Goal: Task Accomplishment & Management: Complete application form

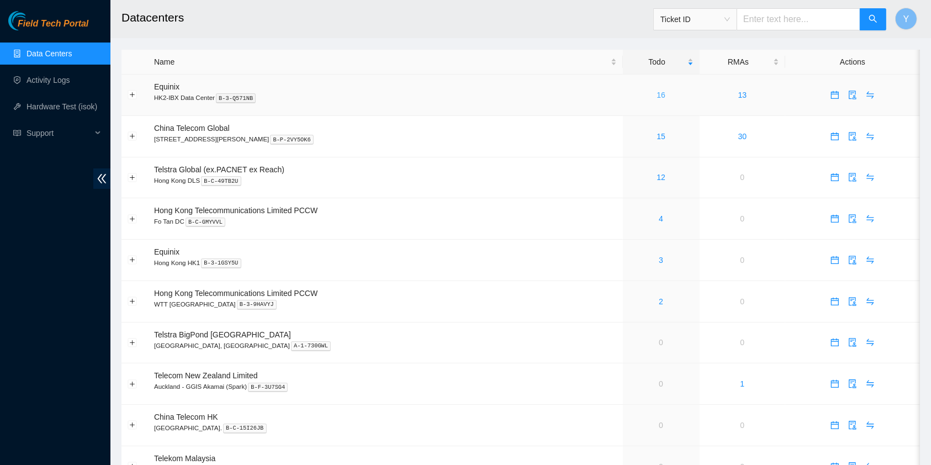
click at [657, 95] on link "16" at bounding box center [661, 95] width 9 height 9
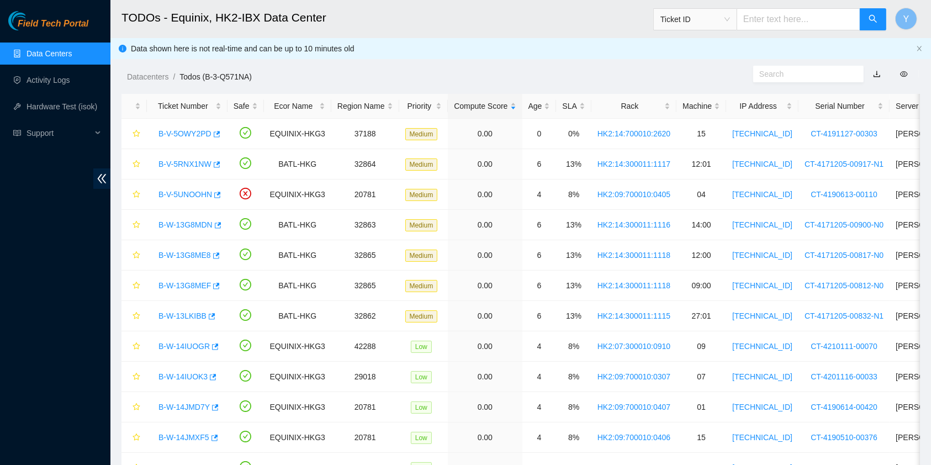
click at [72, 58] on link "Data Centers" at bounding box center [49, 53] width 45 height 9
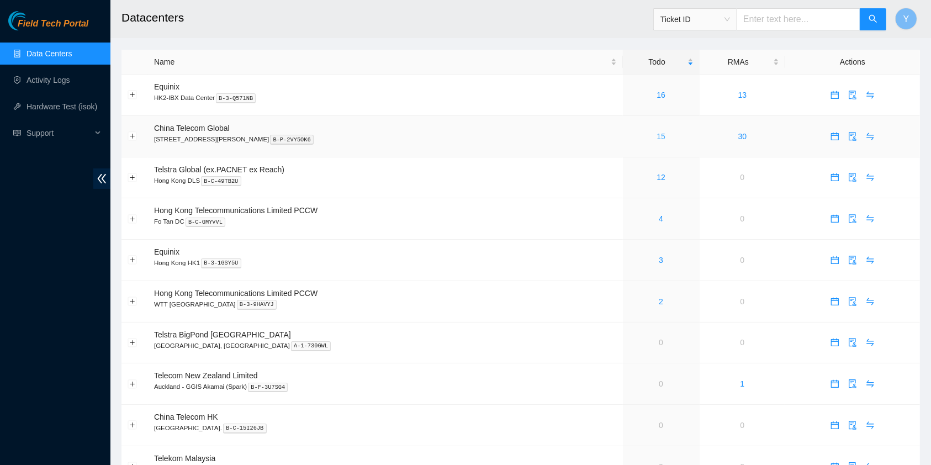
click at [657, 132] on link "15" at bounding box center [661, 136] width 9 height 9
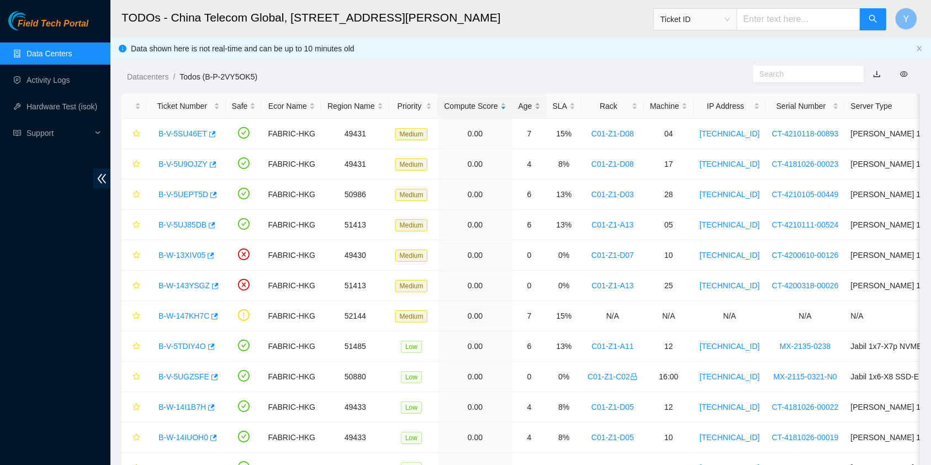
click at [536, 101] on div "Age" at bounding box center [530, 106] width 22 height 12
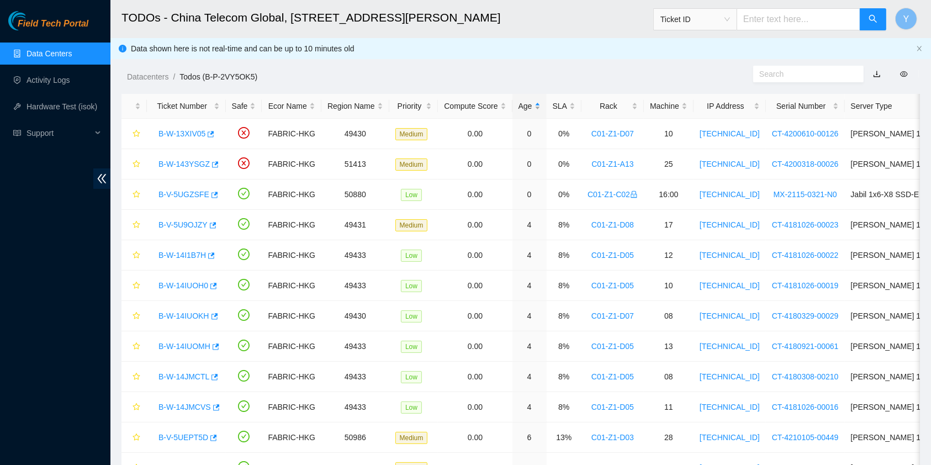
click at [534, 102] on div "Age" at bounding box center [530, 106] width 22 height 12
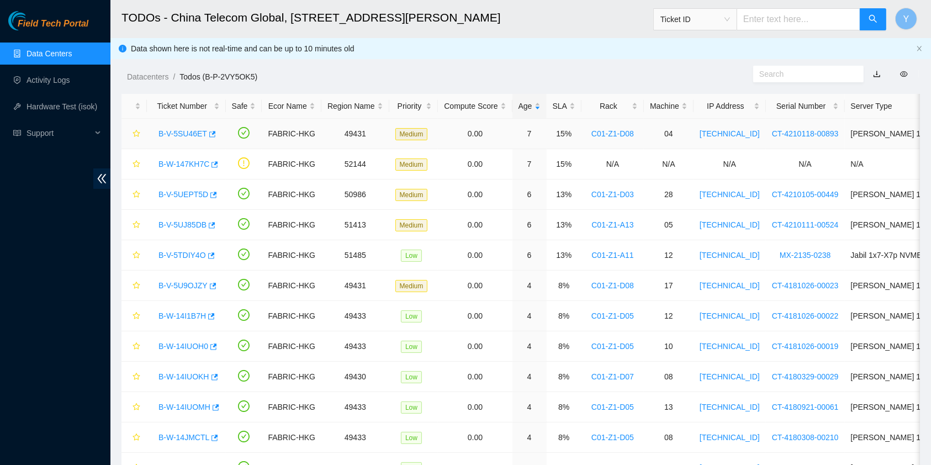
click at [177, 131] on link "B-V-5SU46ET" at bounding box center [183, 133] width 49 height 9
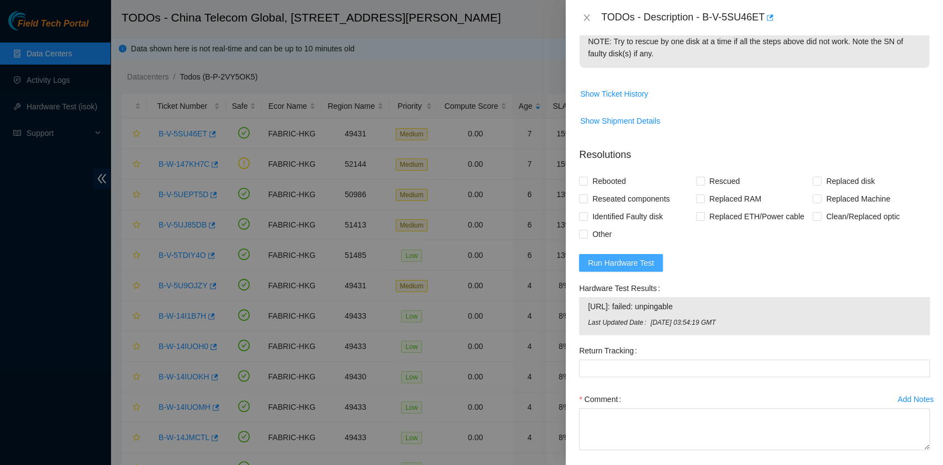
click at [627, 260] on span "Run Hardware Test" at bounding box center [621, 263] width 66 height 12
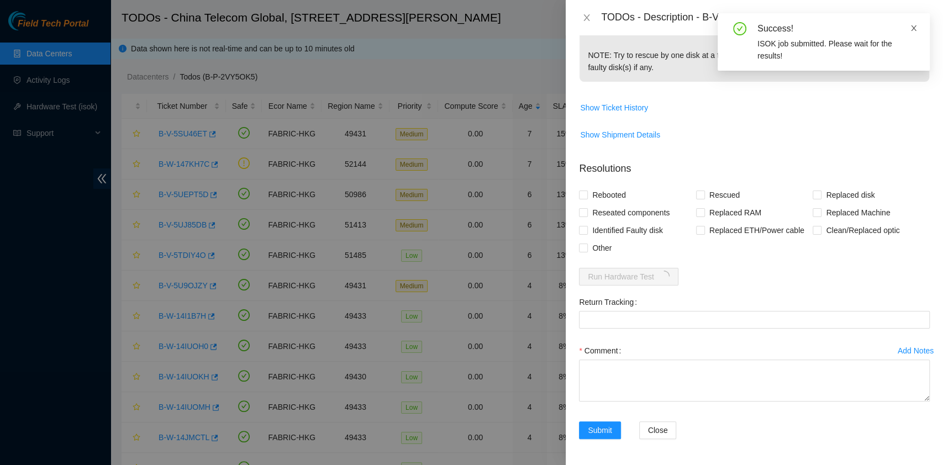
click at [915, 26] on icon "close" at bounding box center [914, 28] width 6 height 6
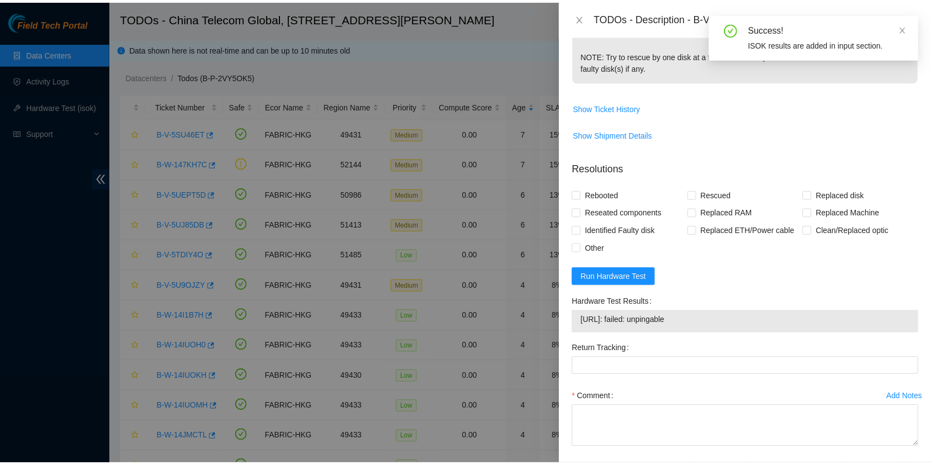
scroll to position [367, 0]
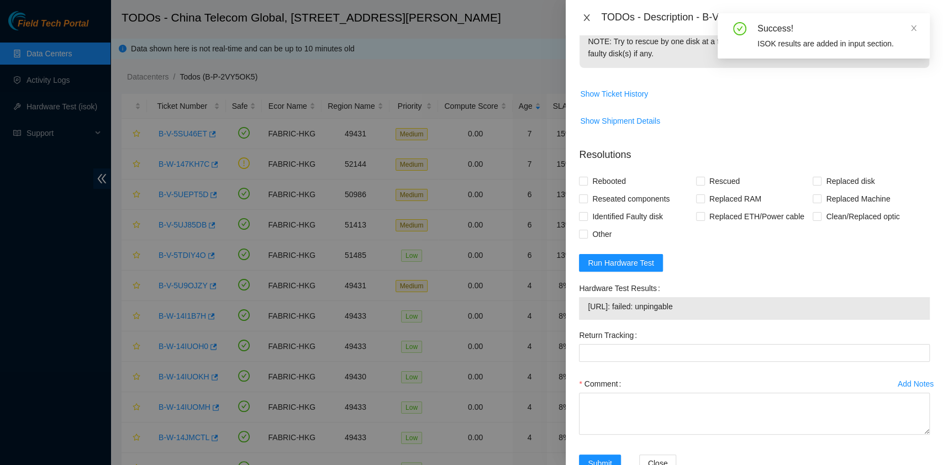
click at [585, 17] on icon "close" at bounding box center [587, 17] width 6 height 7
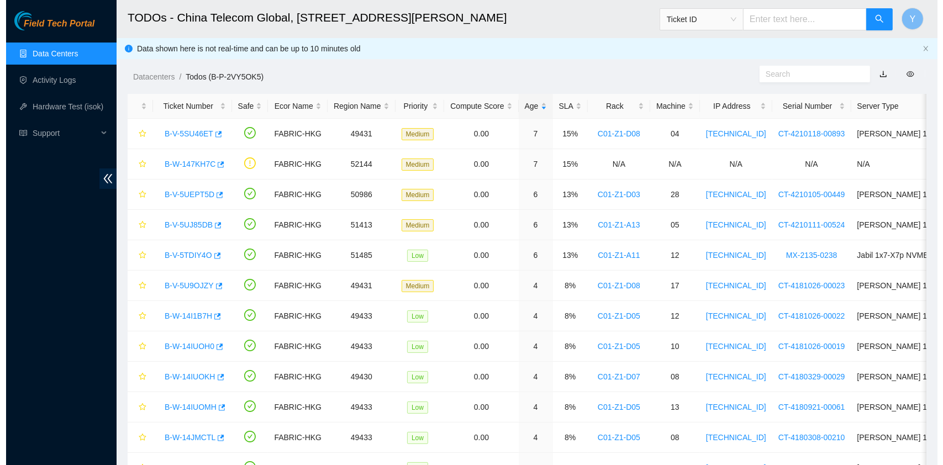
scroll to position [282, 0]
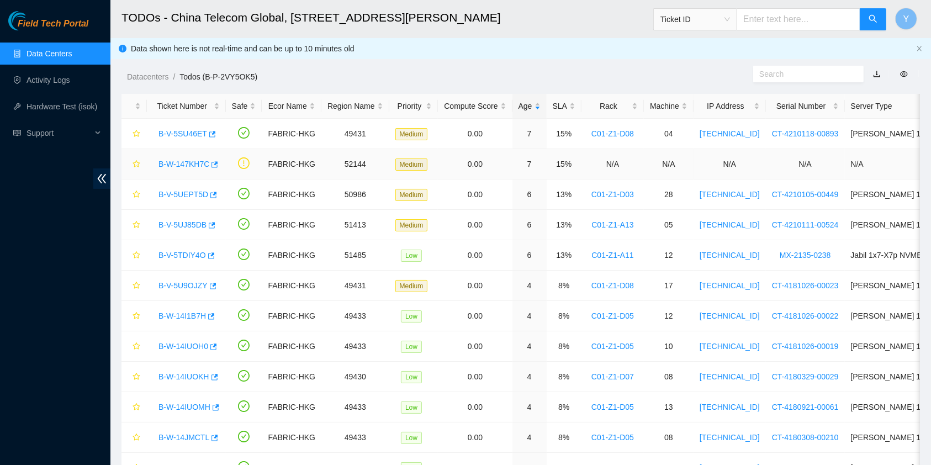
click at [176, 170] on div "B-W-147KH7C" at bounding box center [186, 164] width 67 height 18
click at [179, 166] on link "B-W-147KH7C" at bounding box center [184, 164] width 51 height 9
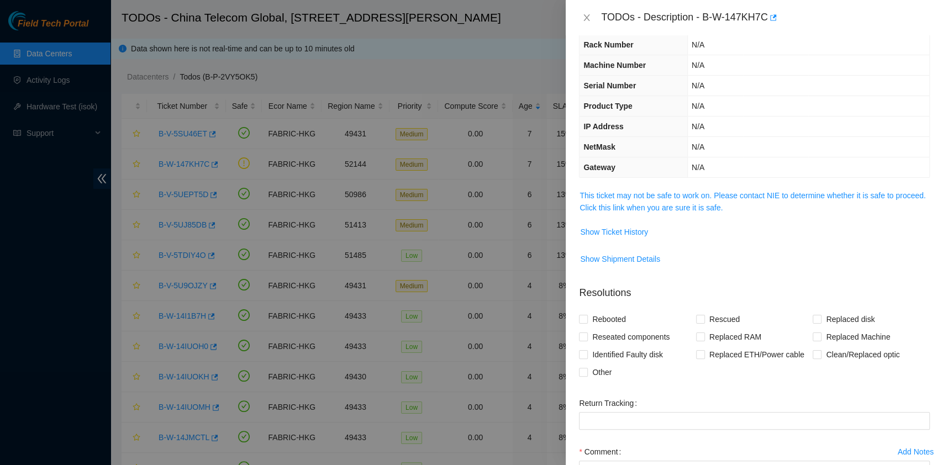
scroll to position [0, 0]
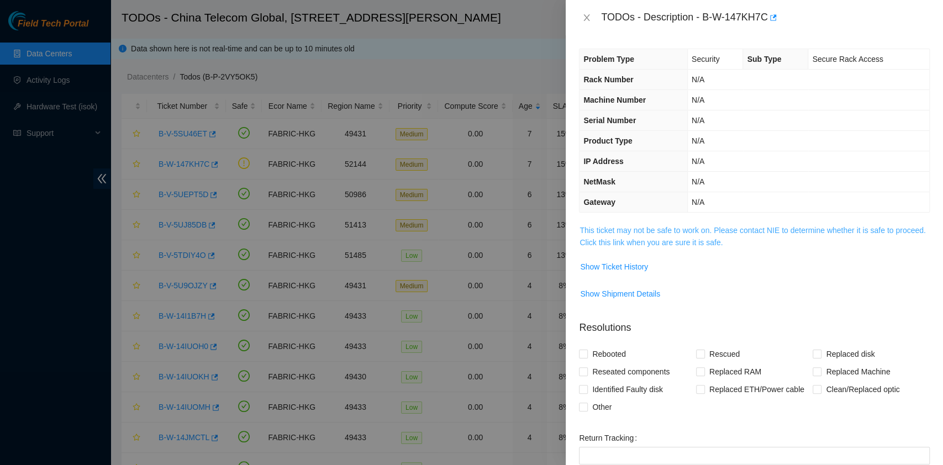
click at [694, 237] on link "This ticket may not be safe to work on. Please contact NIE to determine whether…" at bounding box center [752, 236] width 346 height 21
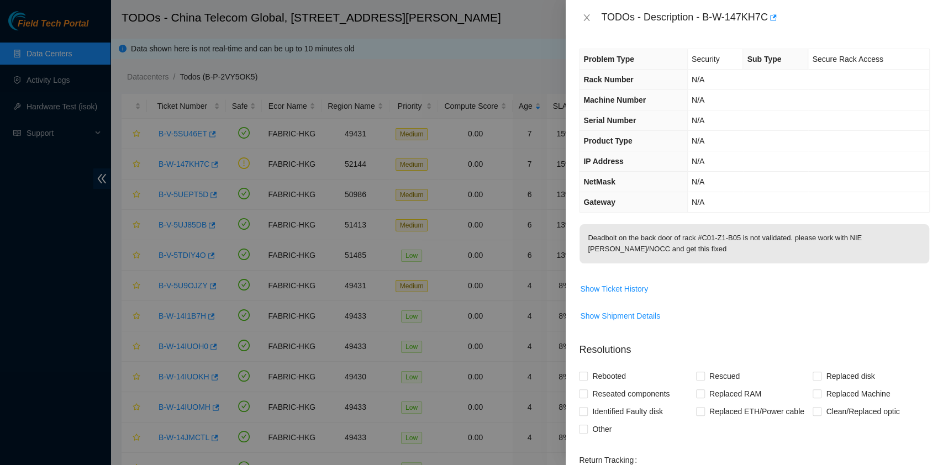
click at [0, 281] on div at bounding box center [471, 232] width 943 height 465
drag, startPoint x: 585, startPoint y: 12, endPoint x: 583, endPoint y: 20, distance: 8.0
click at [584, 13] on button "Close" at bounding box center [586, 18] width 15 height 10
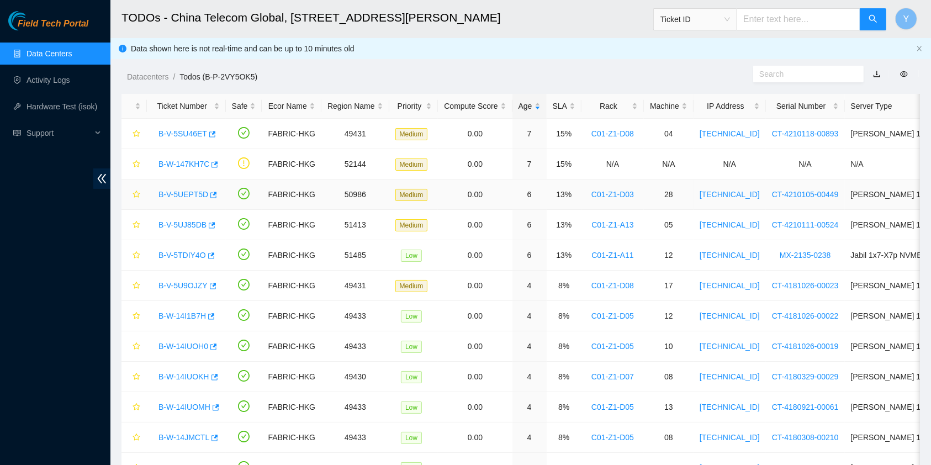
click at [191, 191] on link "B-V-5UEPT5D" at bounding box center [184, 194] width 50 height 9
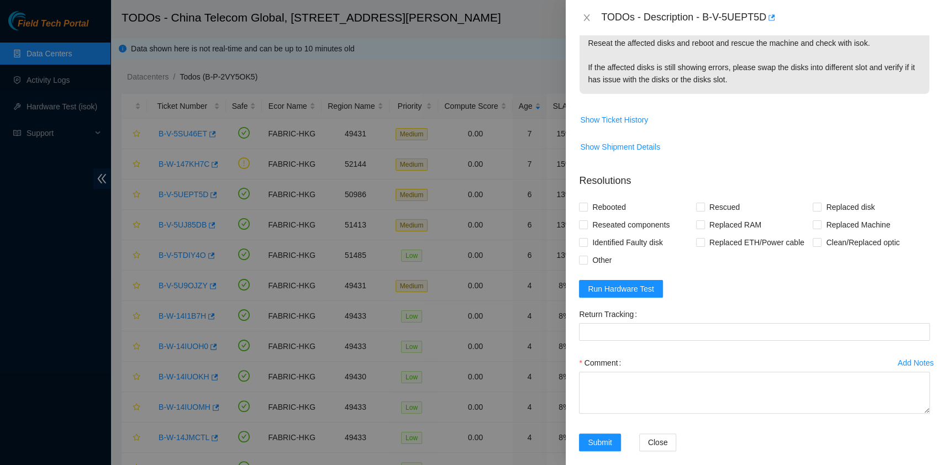
scroll to position [294, 0]
click at [627, 293] on span "Run Hardware Test" at bounding box center [621, 288] width 66 height 12
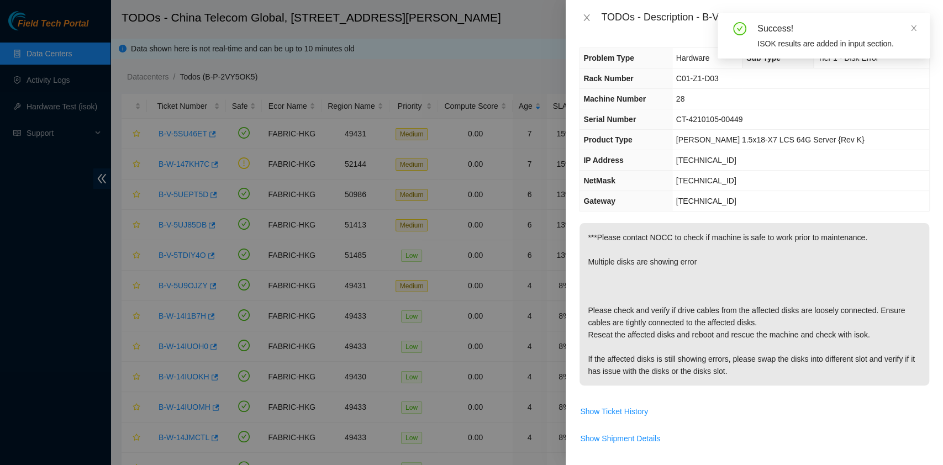
scroll to position [0, 0]
click at [916, 30] on icon "close" at bounding box center [914, 28] width 8 height 8
drag, startPoint x: 703, startPoint y: 20, endPoint x: 762, endPoint y: 34, distance: 60.7
click at [762, 34] on div "TODOs - Description - B-V-5UEPT5D" at bounding box center [754, 17] width 377 height 35
copy div "B-V-5UEPT5D"
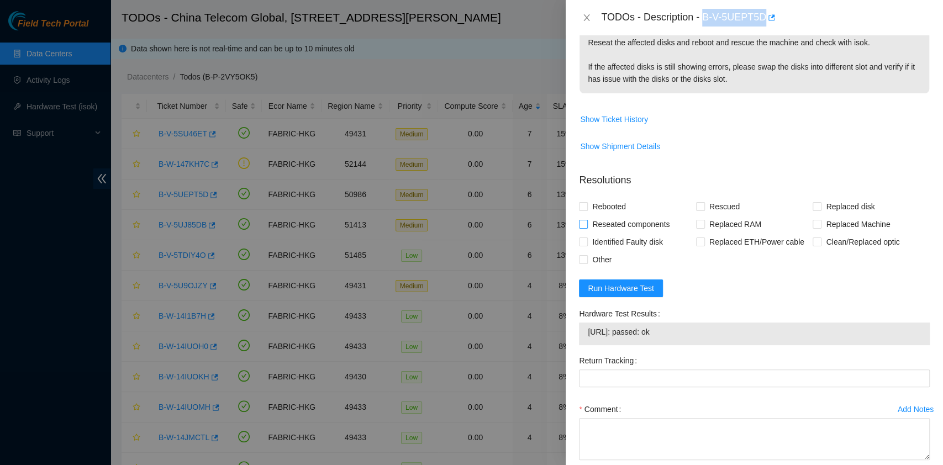
scroll to position [294, 0]
click at [632, 232] on span "Reseated components" at bounding box center [631, 224] width 86 height 18
click at [587, 227] on input "Reseated components" at bounding box center [583, 223] width 8 height 8
checkbox input "true"
click at [622, 215] on span "Rebooted" at bounding box center [609, 206] width 43 height 18
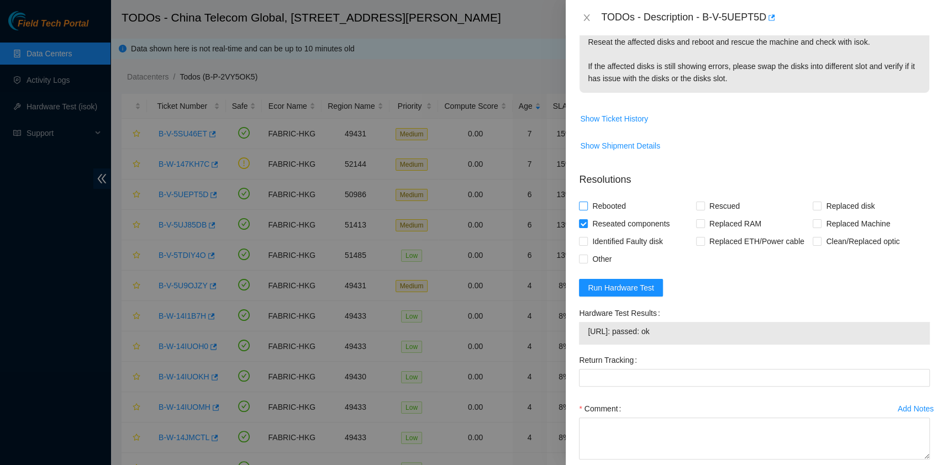
click at [587, 209] on input "Rebooted" at bounding box center [583, 206] width 8 height 8
checkbox input "true"
click at [708, 214] on span "Rescued" at bounding box center [724, 206] width 39 height 18
click at [704, 209] on input "Rescued" at bounding box center [700, 206] width 8 height 8
checkbox input "true"
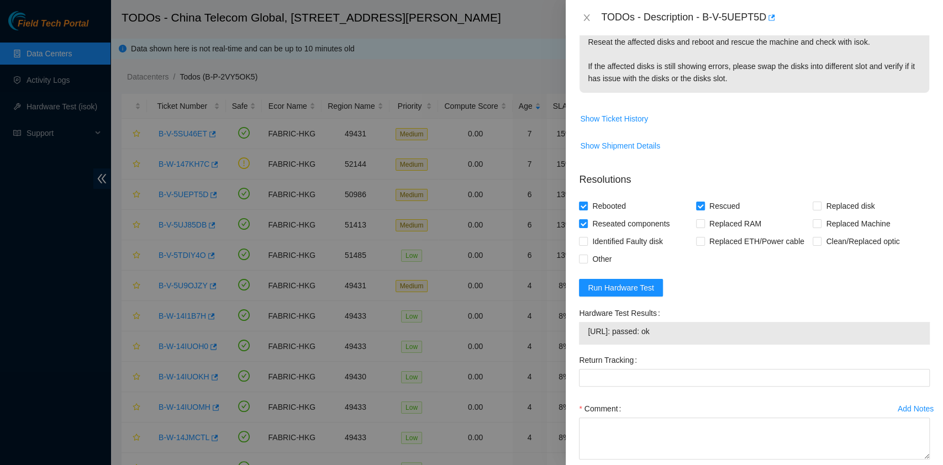
click at [662, 400] on div "Return Tracking" at bounding box center [754, 375] width 360 height 49
click at [660, 418] on div "Comment" at bounding box center [754, 409] width 351 height 18
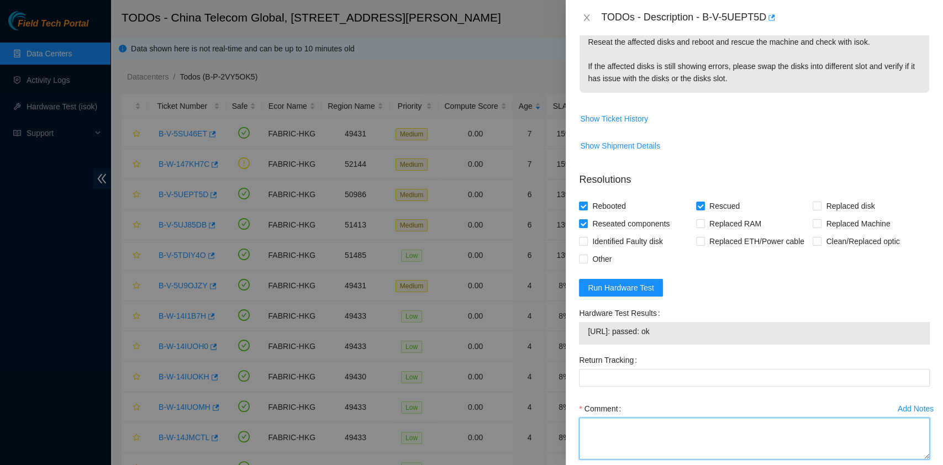
click at [656, 449] on textarea "Comment" at bounding box center [754, 439] width 351 height 42
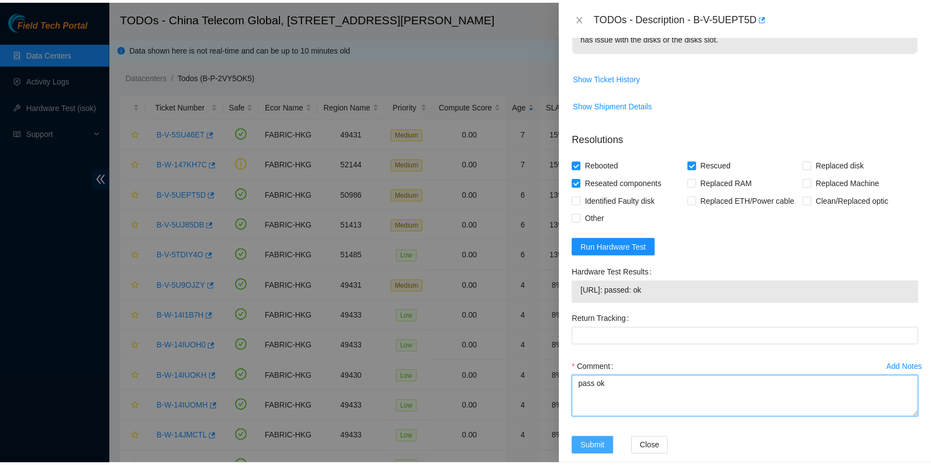
scroll to position [364, 0]
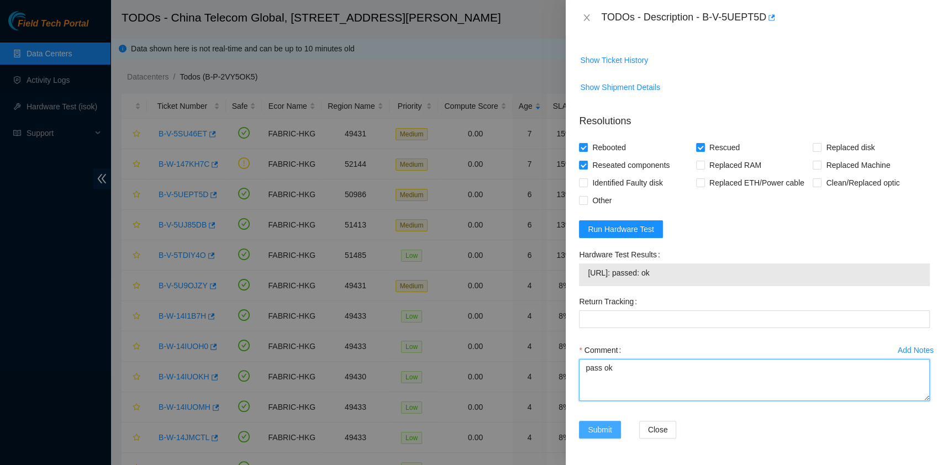
type textarea "pass ok"
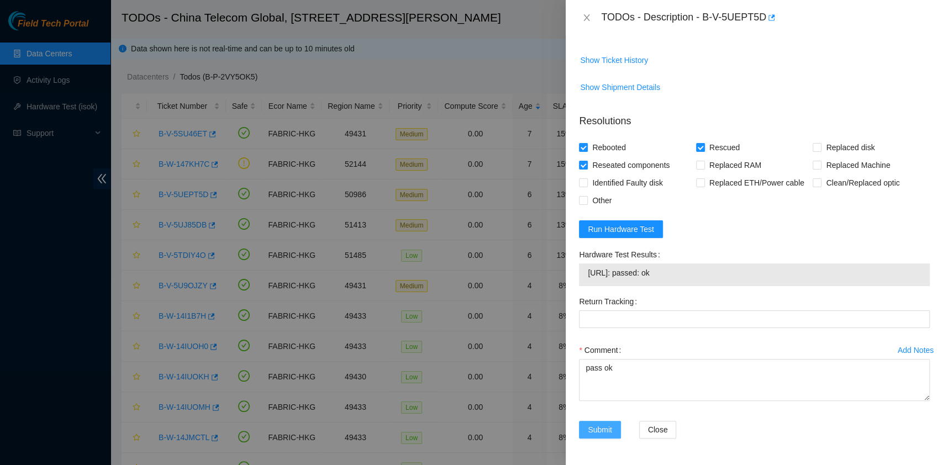
click at [594, 432] on span "Submit" at bounding box center [600, 430] width 24 height 12
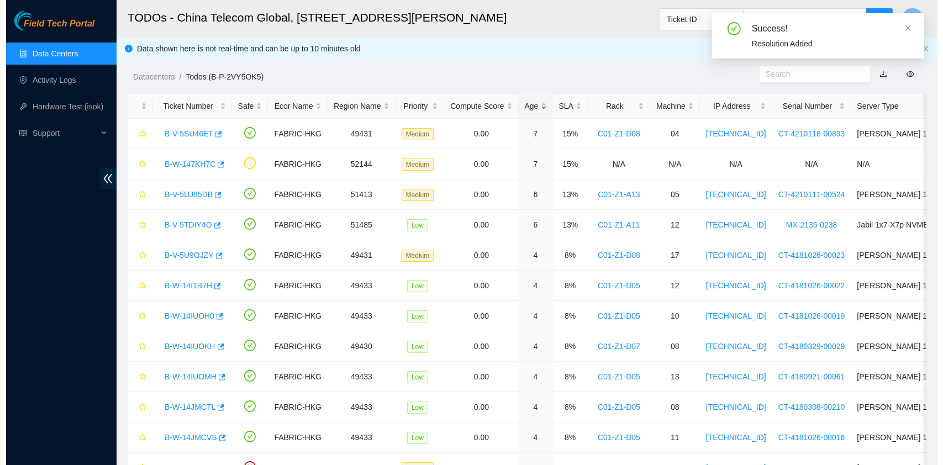
scroll to position [282, 0]
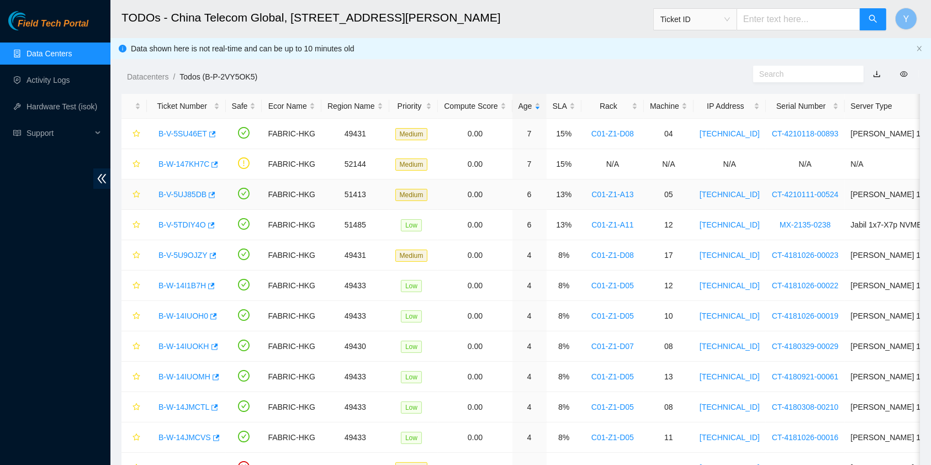
click at [182, 192] on link "B-V-5UJ85DB" at bounding box center [183, 194] width 48 height 9
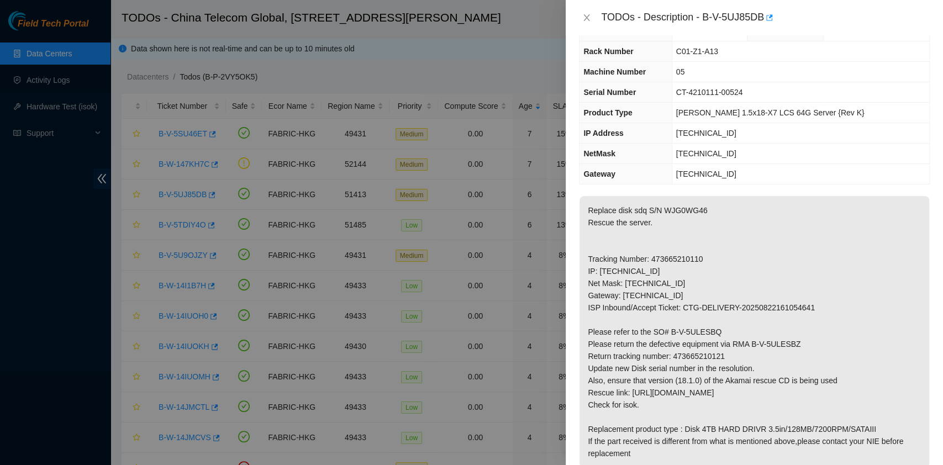
scroll to position [0, 0]
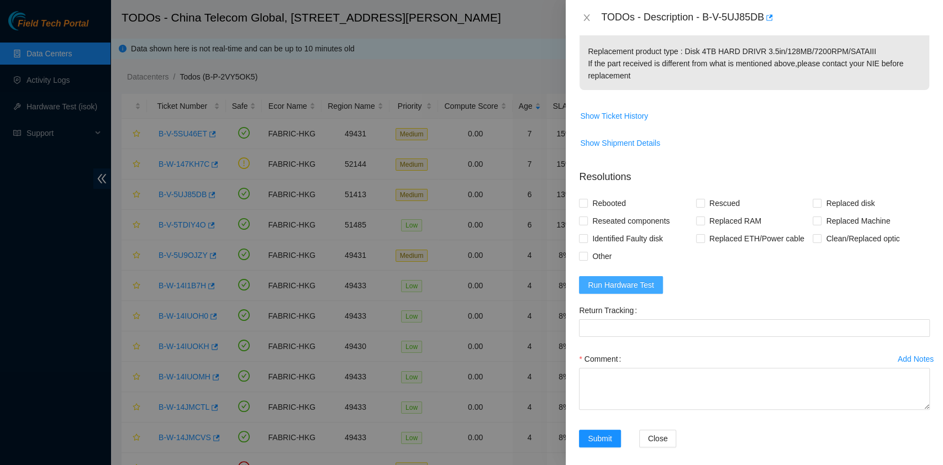
click at [605, 281] on span "Run Hardware Test" at bounding box center [621, 285] width 66 height 12
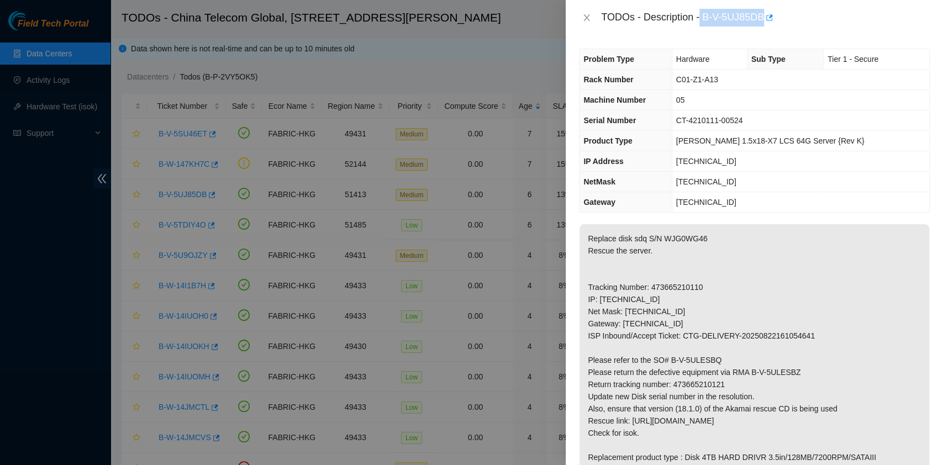
drag, startPoint x: 701, startPoint y: 15, endPoint x: 763, endPoint y: 29, distance: 62.8
click at [763, 29] on div "TODOs - Description - B-V-5UJ85DB" at bounding box center [754, 17] width 377 height 35
copy div "B-V-5UJ85DB"
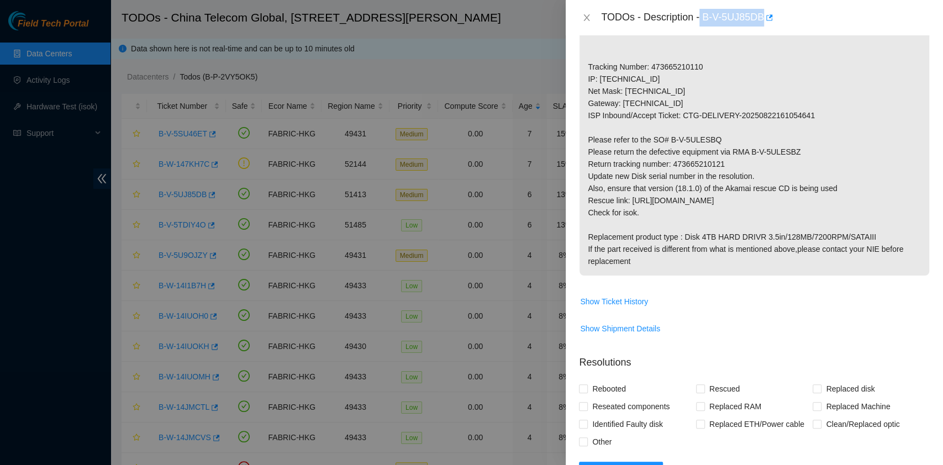
scroll to position [221, 0]
drag, startPoint x: 675, startPoint y: 163, endPoint x: 754, endPoint y: 167, distance: 78.5
click at [754, 167] on p "Replace disk sdq S/N WJG0WG46 Rescue the server. Tracking Number: 473665210110 …" at bounding box center [754, 139] width 350 height 272
click at [691, 165] on p "Replace disk sdq S/N WJG0WG46 Rescue the server. Tracking Number: 473665210110 …" at bounding box center [754, 139] width 350 height 272
drag, startPoint x: 673, startPoint y: 164, endPoint x: 748, endPoint y: 163, distance: 74.6
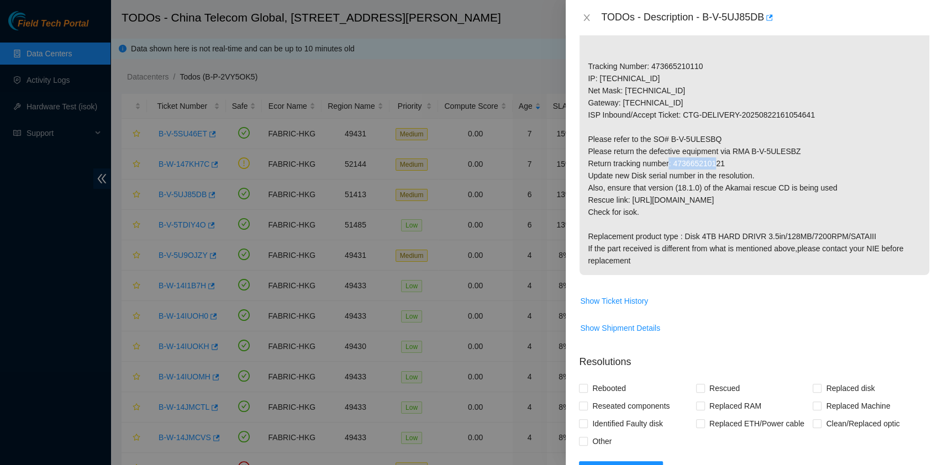
click at [748, 163] on p "Replace disk sdq S/N WJG0WG46 Rescue the server. Tracking Number: 473665210110 …" at bounding box center [754, 139] width 350 height 272
copy p "473665210121"
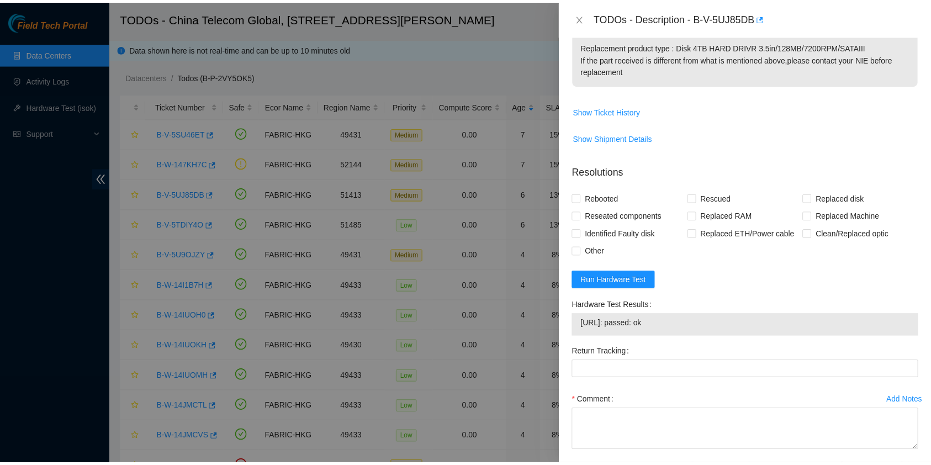
scroll to position [461, 0]
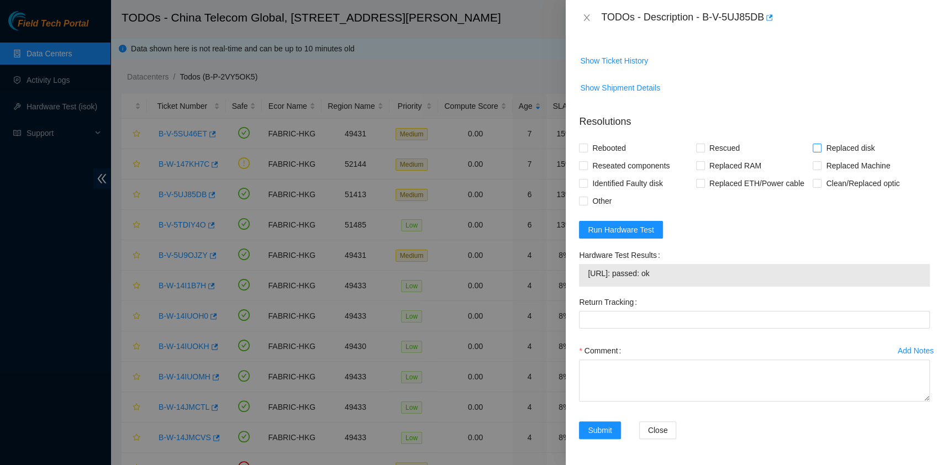
click at [837, 144] on span "Replaced disk" at bounding box center [849, 148] width 57 height 18
click at [820, 144] on input "Replaced disk" at bounding box center [816, 148] width 8 height 8
checkbox input "true"
click at [719, 145] on span "Rescued" at bounding box center [724, 148] width 39 height 18
click at [704, 145] on input "Rescued" at bounding box center [700, 148] width 8 height 8
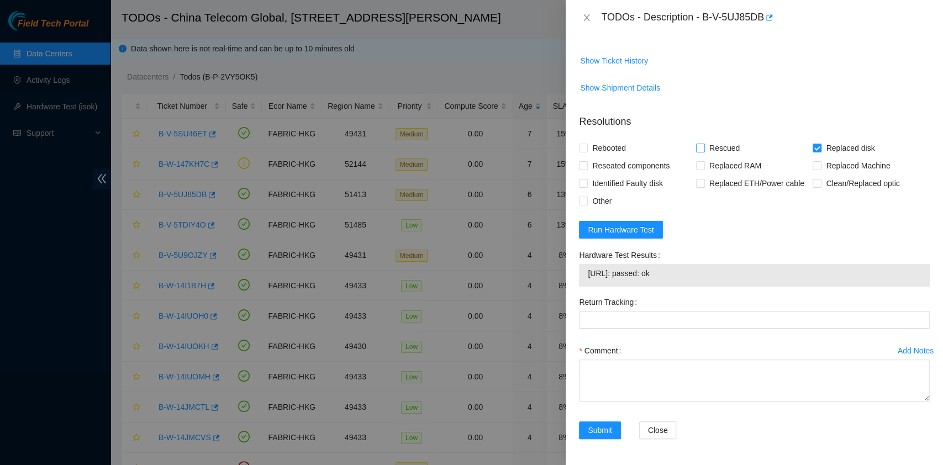
checkbox input "true"
click at [617, 150] on span "Rebooted" at bounding box center [609, 148] width 43 height 18
click at [587, 150] on input "Rebooted" at bounding box center [583, 148] width 8 height 8
checkbox input "true"
click at [618, 161] on span "Reseated components" at bounding box center [631, 166] width 86 height 18
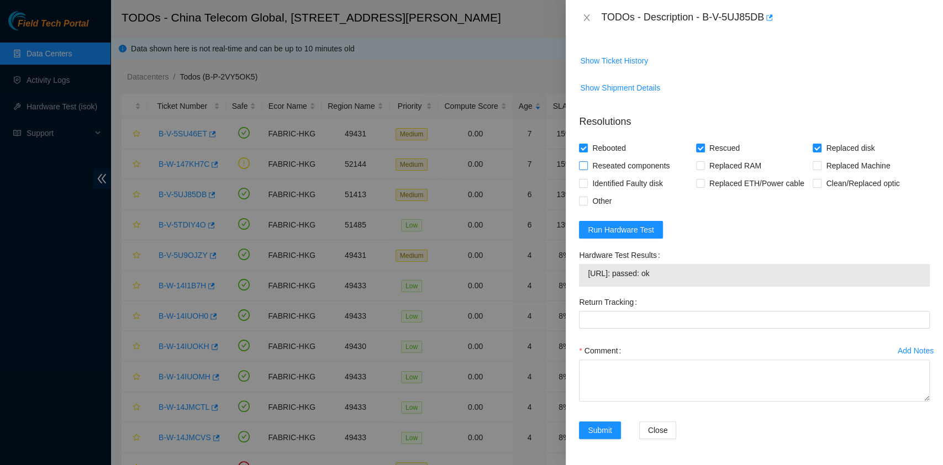
click at [587, 161] on input "Reseated components" at bounding box center [583, 165] width 8 height 8
checkbox input "true"
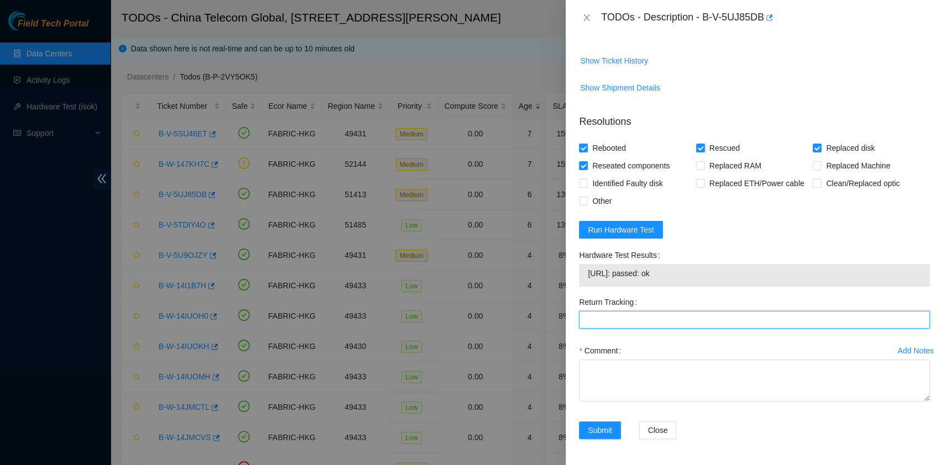
click at [625, 319] on Tracking "Return Tracking" at bounding box center [754, 320] width 351 height 18
paste Tracking "473665210121"
type Tracking "473665210121"
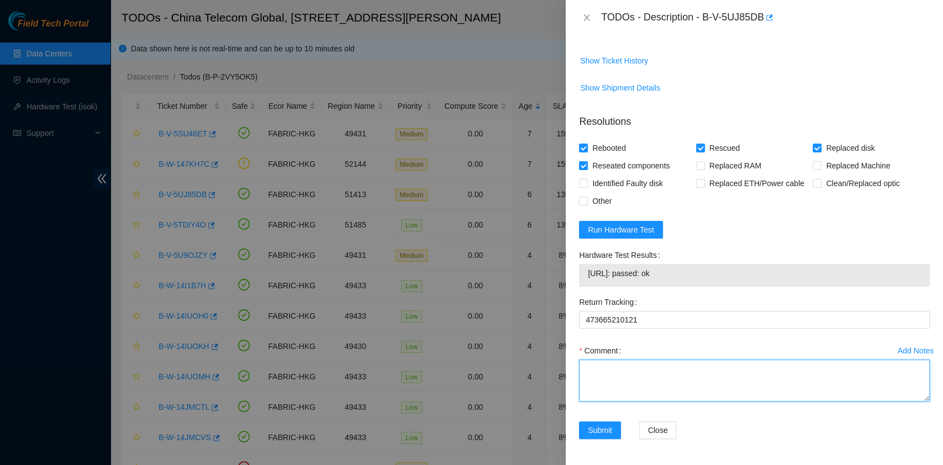
click at [626, 366] on textarea "Comment" at bounding box center [754, 381] width 351 height 42
type textarea "pass ok"
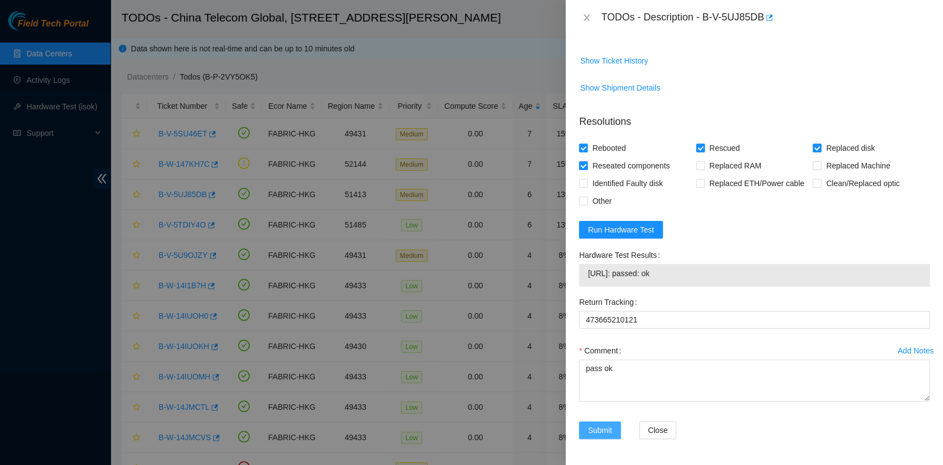
click at [591, 426] on span "Submit" at bounding box center [600, 430] width 24 height 12
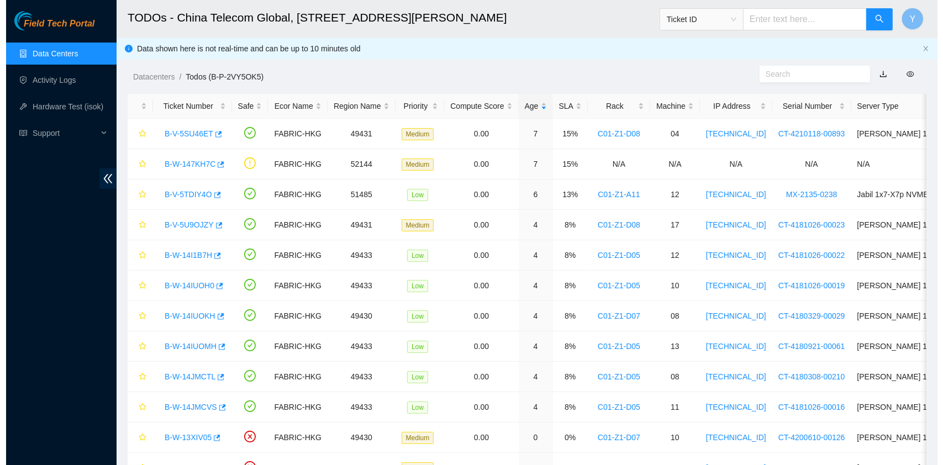
scroll to position [282, 0]
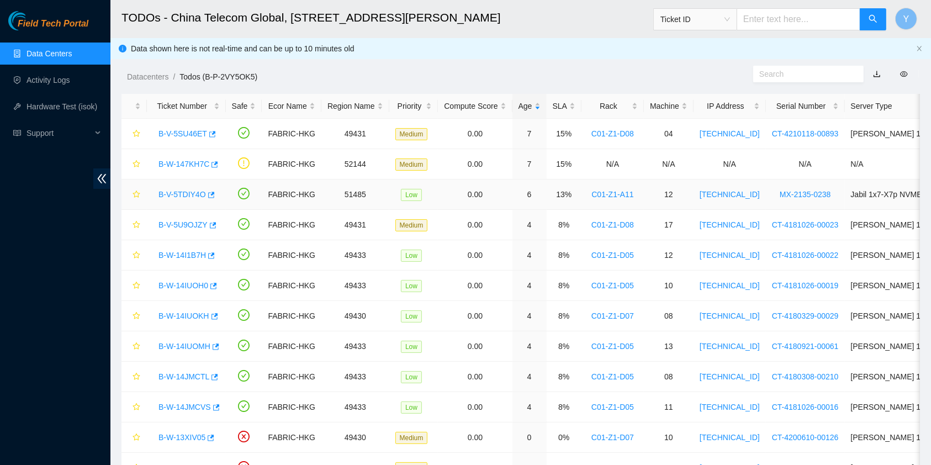
click at [187, 193] on link "B-V-5TDIY4O" at bounding box center [182, 194] width 47 height 9
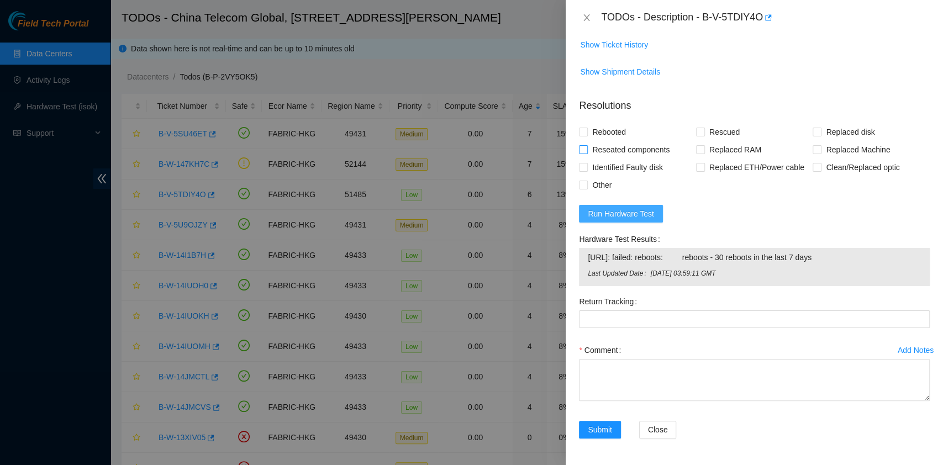
click at [617, 212] on span "Run Hardware Test" at bounding box center [621, 214] width 66 height 12
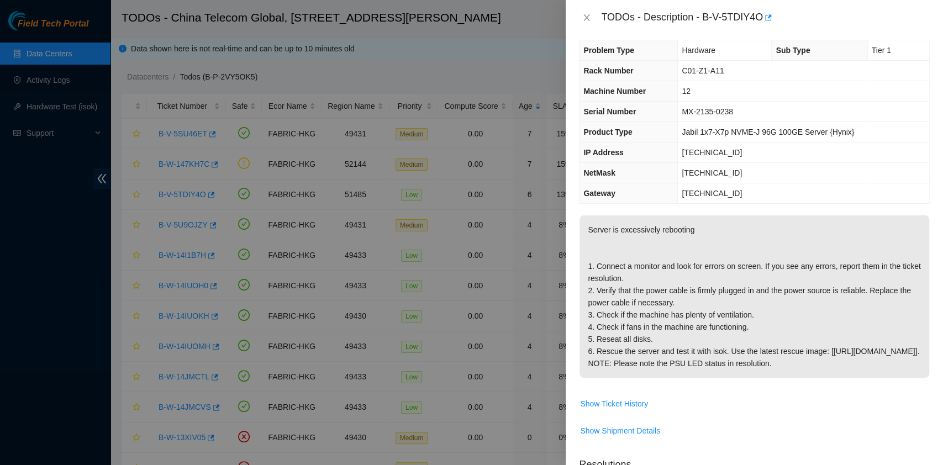
scroll to position [0, 0]
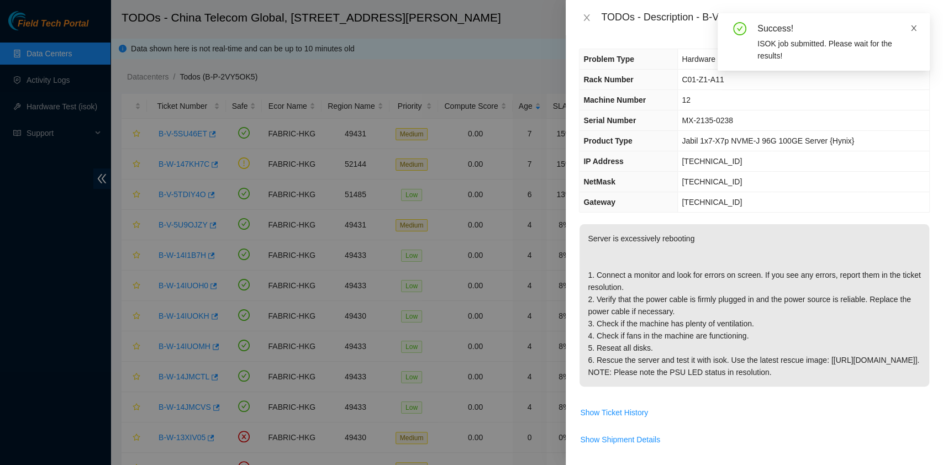
click at [913, 33] on span at bounding box center [914, 28] width 8 height 9
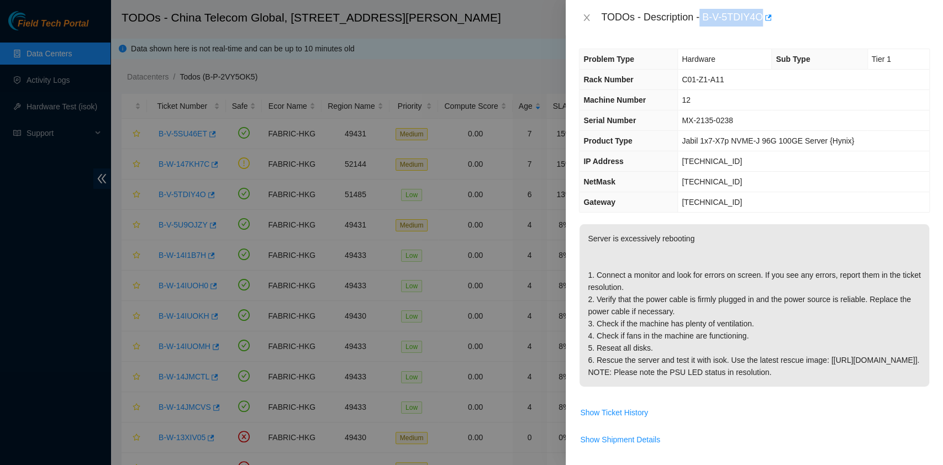
drag, startPoint x: 700, startPoint y: 19, endPoint x: 762, endPoint y: 31, distance: 62.6
click at [762, 31] on div "TODOs - Description - B-V-5TDIY4O" at bounding box center [754, 17] width 377 height 35
copy div "B-V-5TDIY4O"
click at [0, 254] on div at bounding box center [471, 232] width 943 height 465
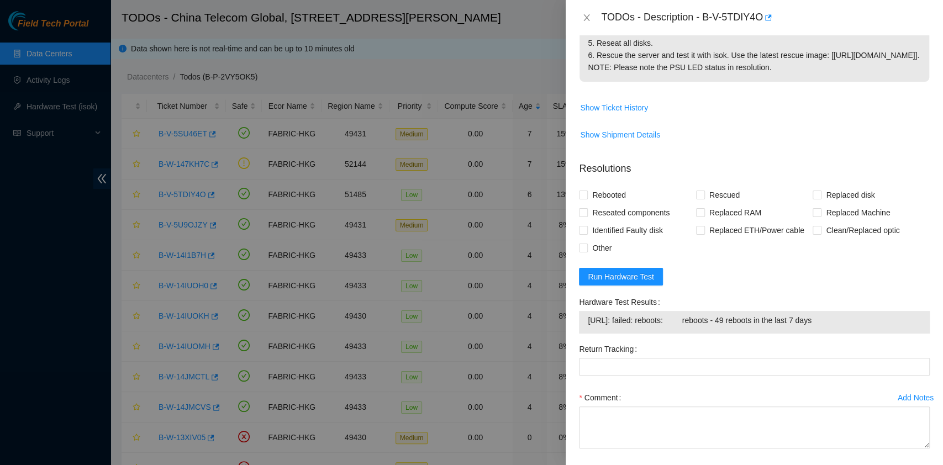
scroll to position [317, 0]
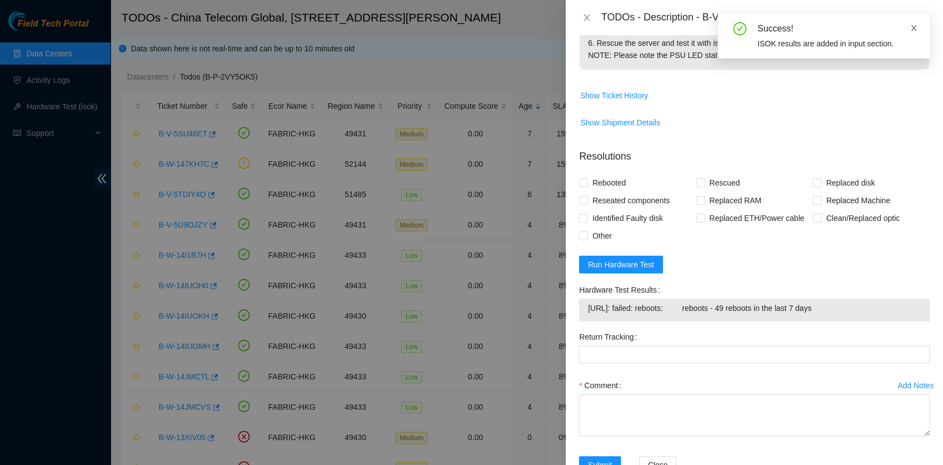
click at [914, 33] on span at bounding box center [914, 28] width 8 height 9
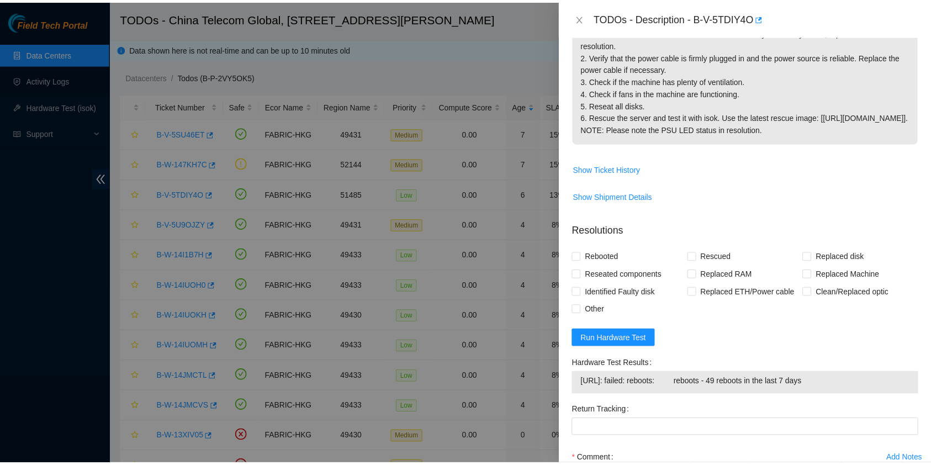
scroll to position [243, 0]
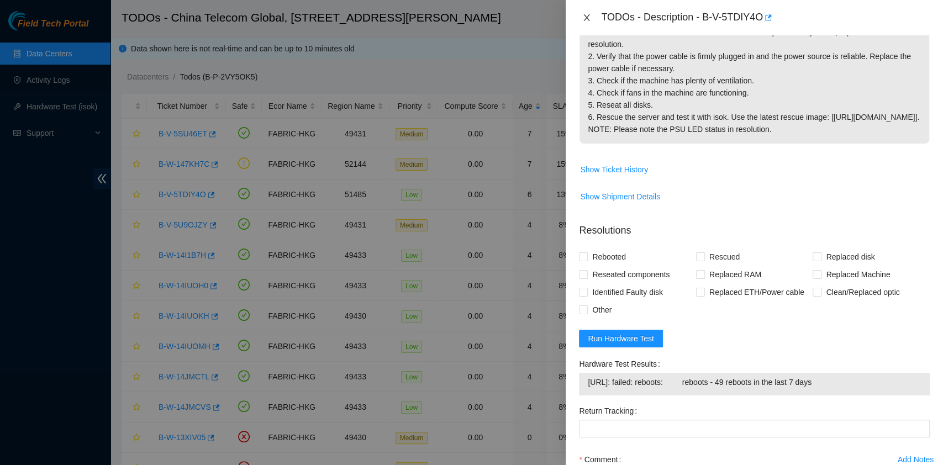
click at [583, 16] on icon "close" at bounding box center [586, 17] width 9 height 9
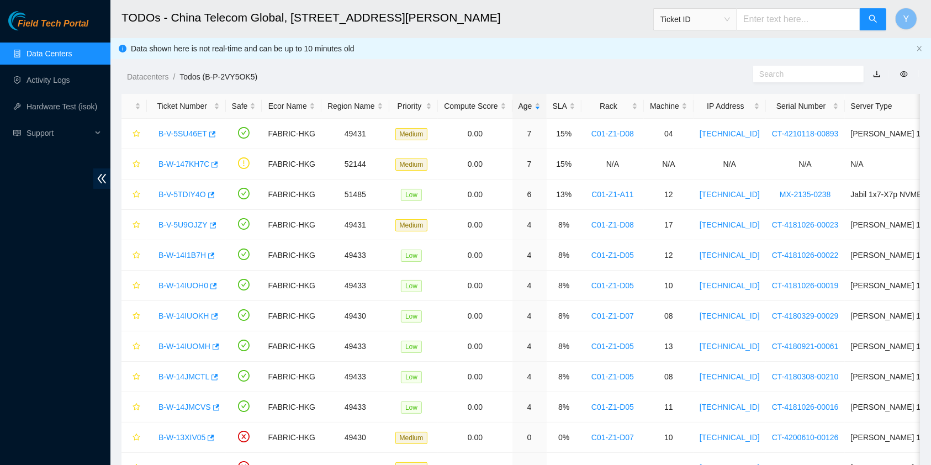
scroll to position [271, 0]
click at [61, 78] on link "Activity Logs" at bounding box center [49, 80] width 44 height 9
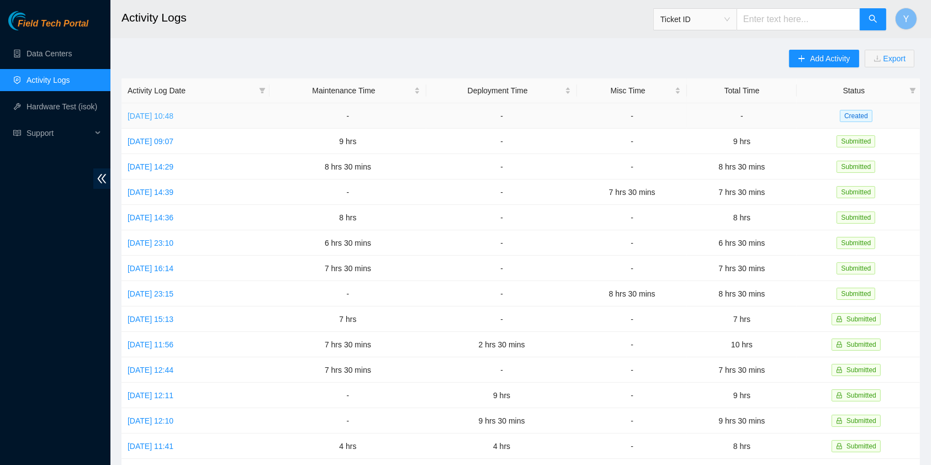
click at [173, 119] on link "Tue, 02 Sep 2025 10:48" at bounding box center [151, 116] width 46 height 9
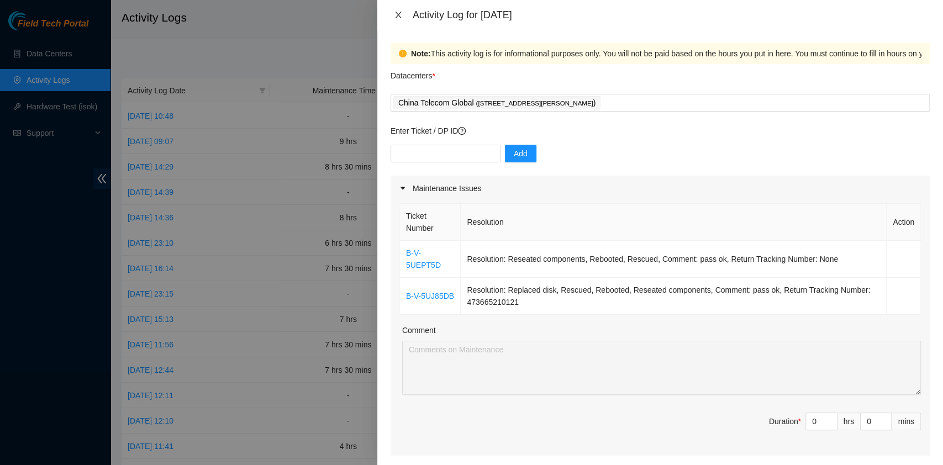
click at [402, 15] on button "Close" at bounding box center [397, 15] width 15 height 10
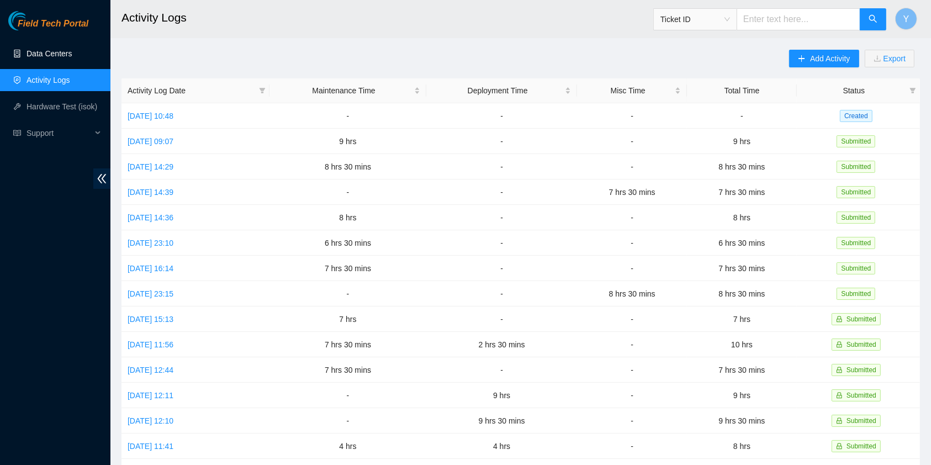
click at [27, 49] on link "Data Centers" at bounding box center [49, 53] width 45 height 9
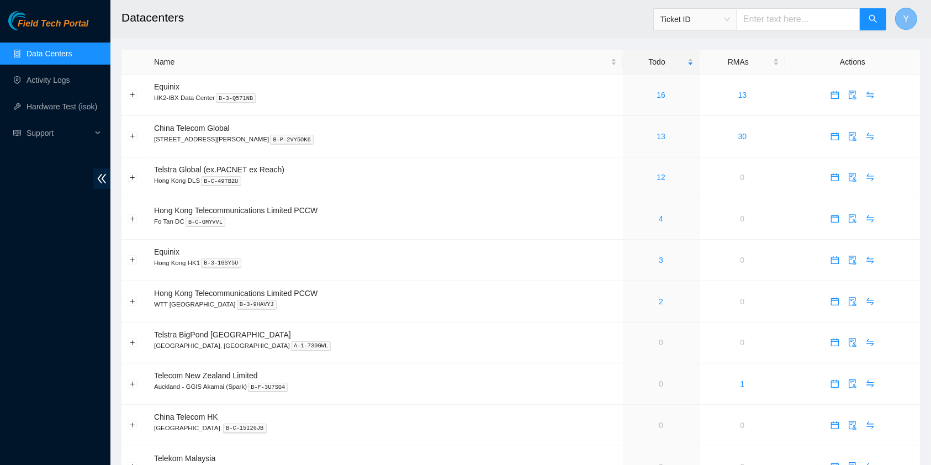
click at [906, 19] on span "Y" at bounding box center [907, 19] width 6 height 14
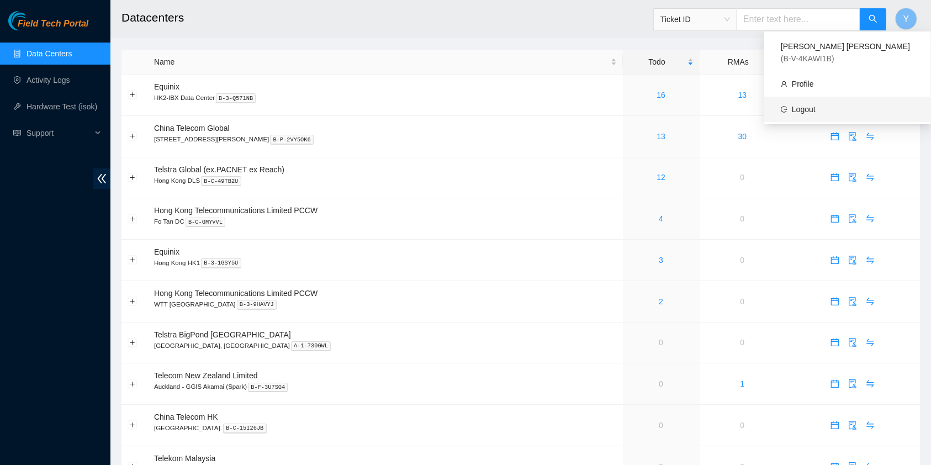
click at [816, 105] on link "Logout" at bounding box center [804, 109] width 24 height 9
